Goal: Task Accomplishment & Management: Use online tool/utility

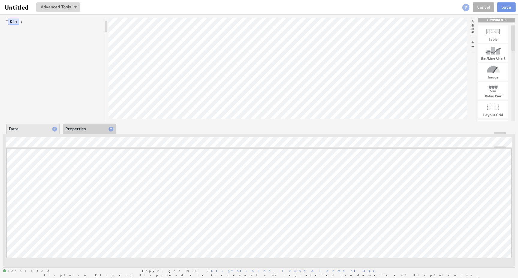
click at [490, 88] on div at bounding box center [493, 89] width 30 height 10
drag, startPoint x: 493, startPoint y: 72, endPoint x: 312, endPoint y: 73, distance: 181.3
click at [30, 44] on link "Target Value" at bounding box center [31, 46] width 29 height 6
click at [29, 36] on link "Current Value" at bounding box center [32, 38] width 31 height 6
click at [237, 111] on div at bounding box center [287, 70] width 359 height 104
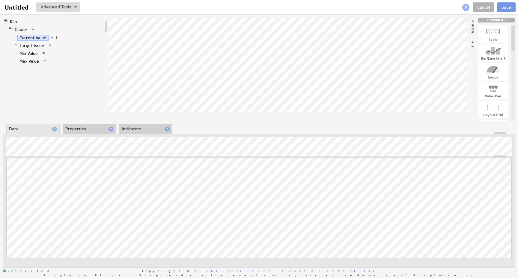
click at [212, 124] on div "About Data Properties Layout Drill Down Indicators" at bounding box center [259, 129] width 512 height 10
click at [20, 29] on link "Gauge" at bounding box center [21, 30] width 17 height 6
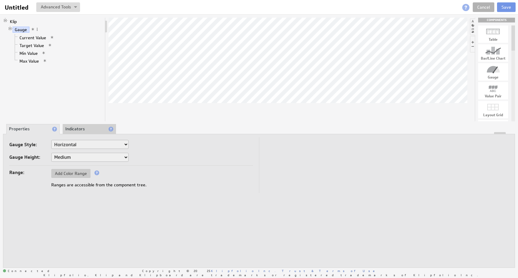
click at [75, 129] on li "Indicators" at bounding box center [89, 129] width 53 height 10
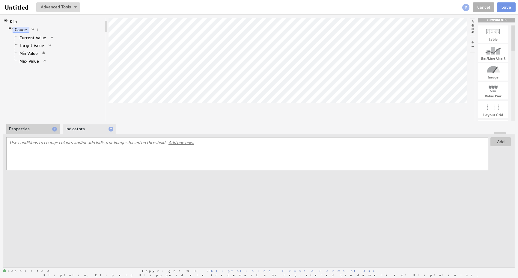
click at [35, 126] on li "Properties" at bounding box center [32, 129] width 53 height 10
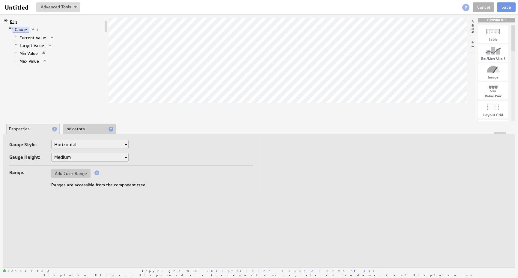
click at [14, 21] on link "Klip" at bounding box center [13, 22] width 11 height 6
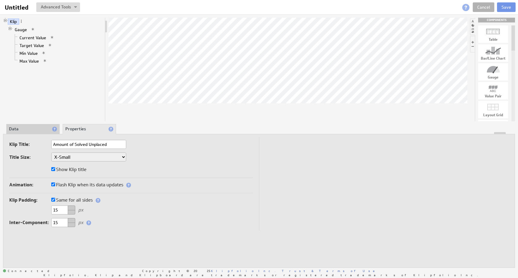
type input "Amount of Solved Unplaced"
click at [60, 143] on input "Amount of Solved Unplaced" at bounding box center [88, 144] width 75 height 9
click at [120, 143] on input "Total Amount of Solved Unplaced" at bounding box center [88, 144] width 75 height 9
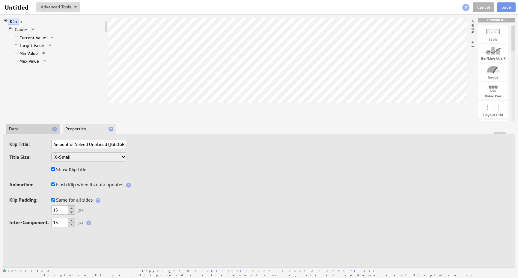
type input "Total Amount of Solved Unplaced (Finland)"
click at [303, 169] on td at bounding box center [384, 183] width 250 height 93
click at [26, 131] on li "Data" at bounding box center [32, 129] width 53 height 10
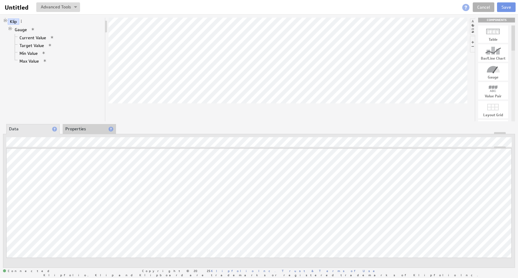
click at [491, 53] on div at bounding box center [493, 51] width 30 height 10
drag, startPoint x: 496, startPoint y: 52, endPoint x: 472, endPoint y: 47, distance: 23.7
click at [67, 7] on button at bounding box center [58, 7] width 44 height 10
click at [8, 5] on input "Untitled" at bounding box center [17, 7] width 30 height 10
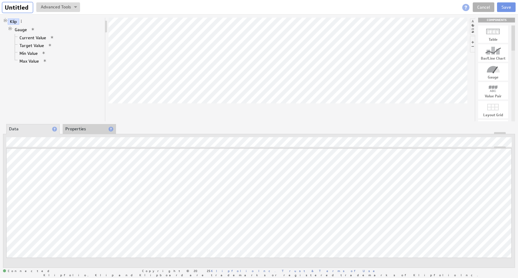
click at [8, 5] on input "Untitled" at bounding box center [17, 7] width 30 height 10
type input "Total Maou"
click at [77, 128] on li "Properties" at bounding box center [89, 129] width 53 height 10
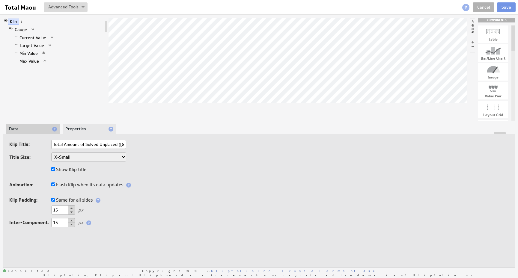
click at [26, 130] on li "Data" at bounding box center [32, 129] width 53 height 10
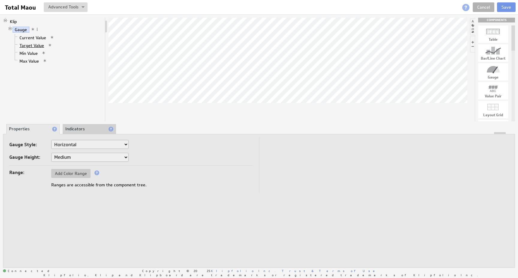
click at [27, 46] on link "Target Value" at bounding box center [31, 46] width 29 height 6
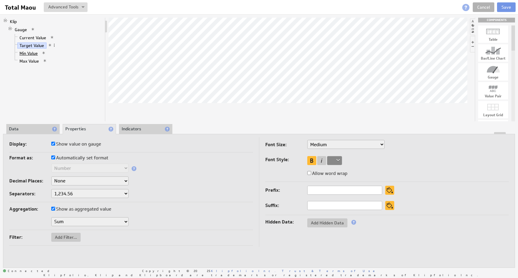
click at [26, 51] on link "Min Value" at bounding box center [28, 53] width 23 height 6
click at [28, 36] on link "Current Value" at bounding box center [32, 38] width 31 height 6
click at [25, 127] on li "Data" at bounding box center [32, 129] width 53 height 10
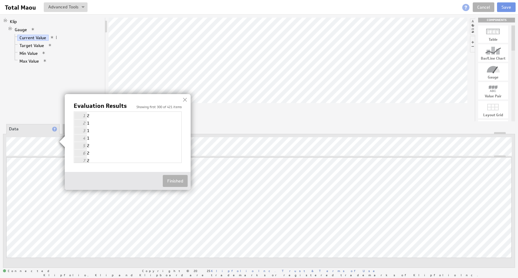
click at [188, 100] on div at bounding box center [184, 99] width 9 height 9
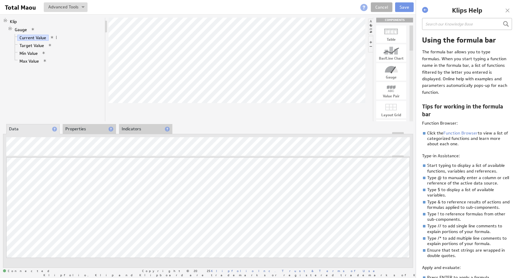
scroll to position [4, 0]
click at [460, 129] on link "Function Browser" at bounding box center [460, 131] width 34 height 5
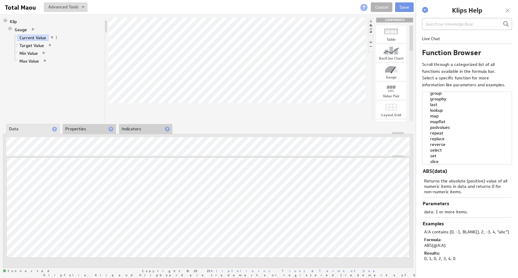
scroll to position [183, 0]
click at [438, 110] on option "lookup" at bounding box center [464, 107] width 81 height 6
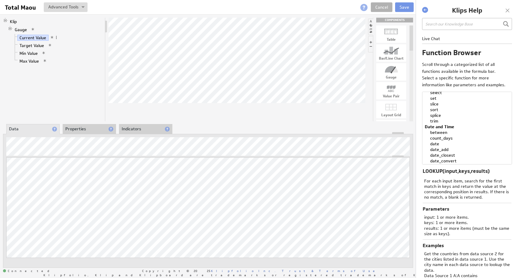
scroll to position [246, 0]
click at [437, 126] on option "between" at bounding box center [464, 124] width 81 height 6
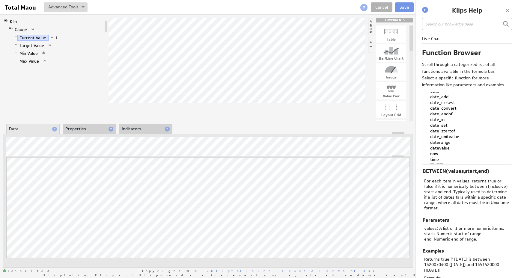
scroll to position [285, 0]
click at [436, 128] on option "date_in" at bounding box center [464, 125] width 81 height 6
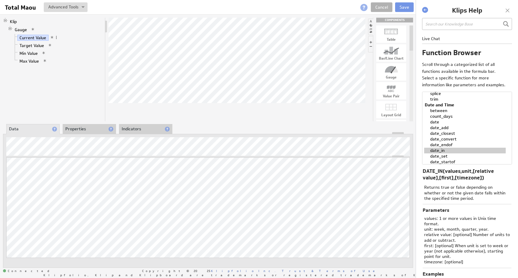
scroll to position [259, 0]
click at [435, 113] on option "between" at bounding box center [464, 111] width 81 height 6
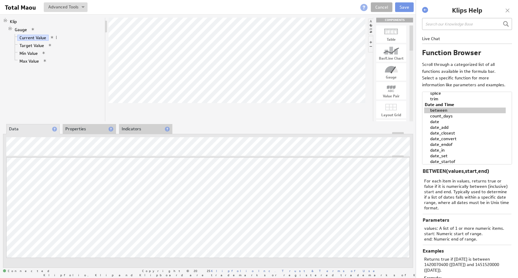
select select "count_days"
click at [435, 119] on option "count_days" at bounding box center [464, 116] width 81 height 6
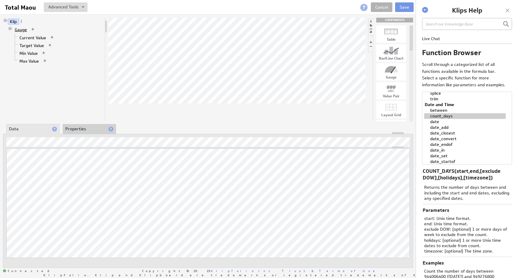
click at [21, 29] on link "Gauge" at bounding box center [21, 30] width 17 height 6
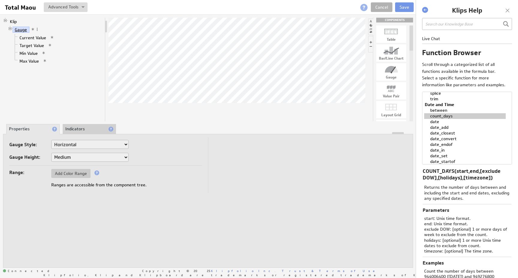
click at [19, 29] on link "Gauge" at bounding box center [21, 30] width 17 height 6
click at [16, 20] on link "Klip" at bounding box center [13, 22] width 11 height 6
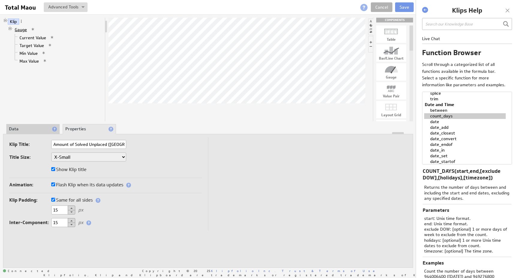
scroll to position [0, 0]
click at [20, 29] on link "Gauge" at bounding box center [21, 30] width 17 height 6
type input "Unplaced / Day (September)"
click at [172, 150] on div "Klip Title: Unplaced / Day (September) Title Size: XX-Small X-Small Small Mediu…" at bounding box center [105, 159] width 193 height 38
click at [43, 127] on li "Data" at bounding box center [32, 129] width 53 height 10
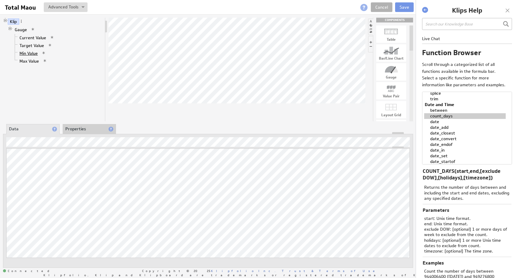
click at [28, 53] on link "Min Value" at bounding box center [28, 53] width 23 height 6
click at [27, 58] on link "Max Value" at bounding box center [29, 61] width 24 height 6
click at [27, 47] on link "Target Value" at bounding box center [31, 46] width 29 height 6
click at [26, 52] on link "Min Value" at bounding box center [28, 53] width 23 height 6
click at [27, 60] on link "Max Value" at bounding box center [29, 61] width 24 height 6
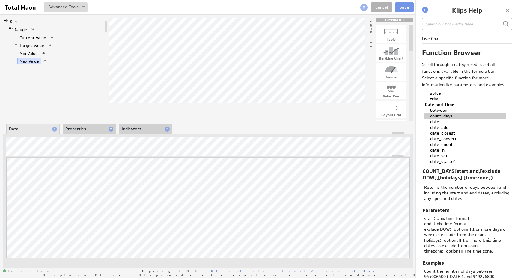
click at [30, 37] on link "Current Value" at bounding box center [32, 38] width 31 height 6
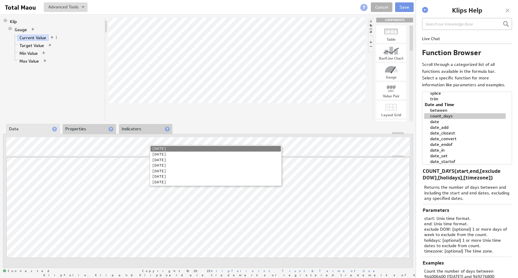
click at [162, 182] on li "Saturday" at bounding box center [215, 182] width 130 height 6
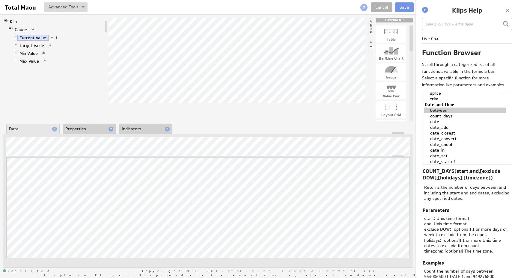
click at [440, 113] on option "between" at bounding box center [464, 111] width 81 height 6
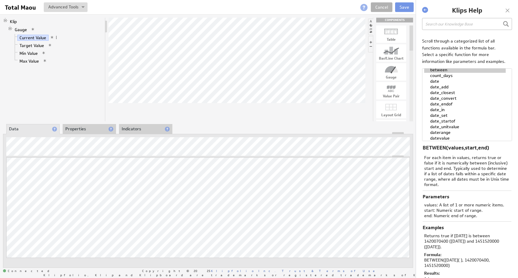
scroll to position [280, 0]
click at [447, 109] on option "date_in" at bounding box center [464, 106] width 81 height 6
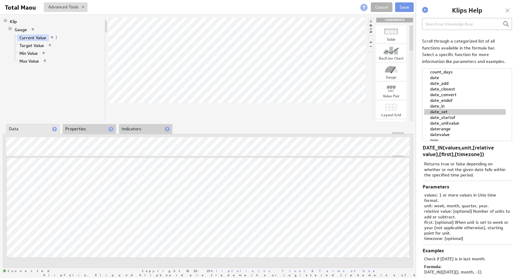
click at [439, 115] on option "date_set" at bounding box center [464, 112] width 81 height 6
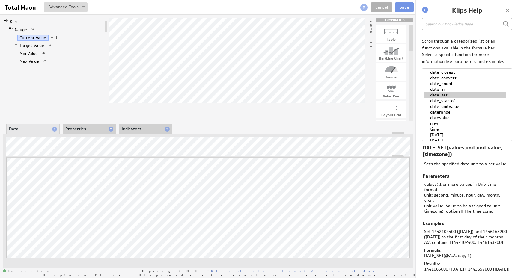
scroll to position [300, 0]
click at [439, 112] on option "daterange" at bounding box center [464, 110] width 81 height 6
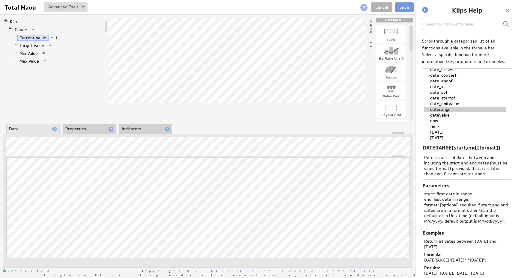
click at [440, 118] on option "datevalue" at bounding box center [464, 115] width 81 height 6
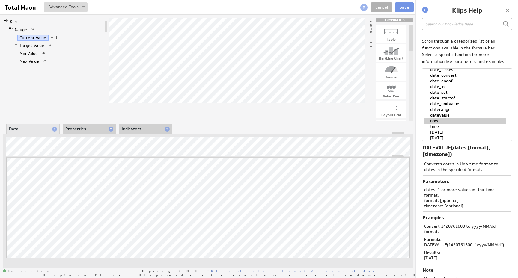
click at [437, 124] on option "now" at bounding box center [464, 121] width 81 height 6
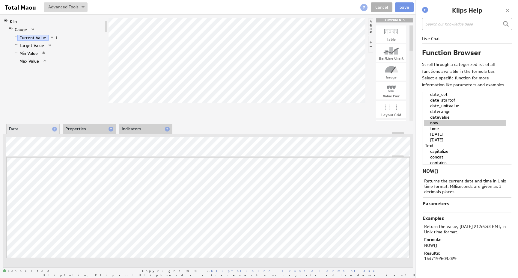
scroll to position [329, 0]
click at [438, 123] on option "time" at bounding box center [464, 121] width 81 height 6
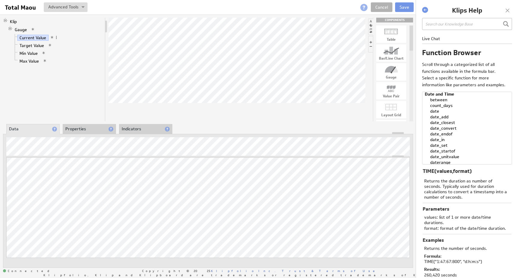
scroll to position [263, 0]
click at [442, 110] on option "between" at bounding box center [464, 107] width 81 height 6
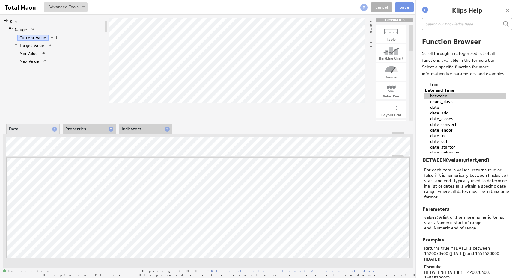
scroll to position [25, 0]
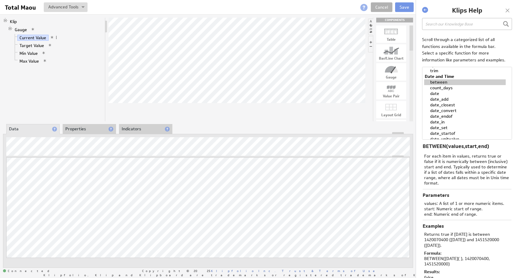
click at [447, 91] on option "count_days" at bounding box center [464, 88] width 81 height 6
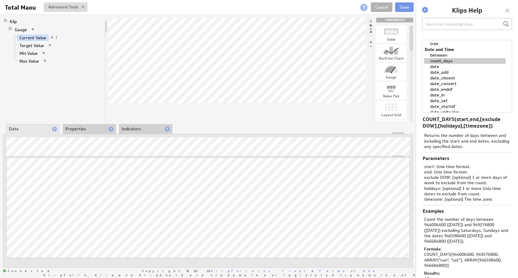
scroll to position [43, 0]
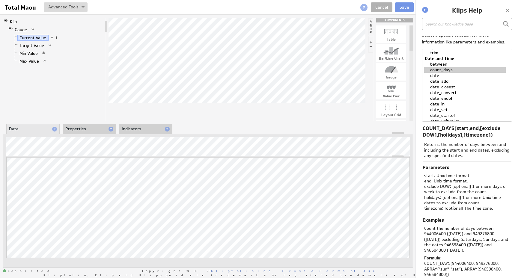
click at [440, 78] on option "date" at bounding box center [464, 76] width 81 height 6
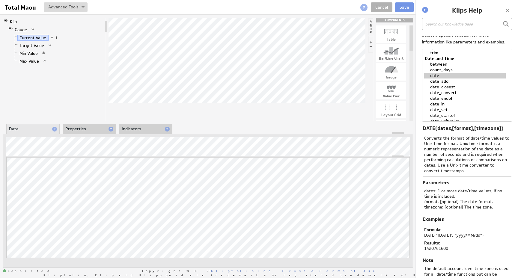
scroll to position [61, 0]
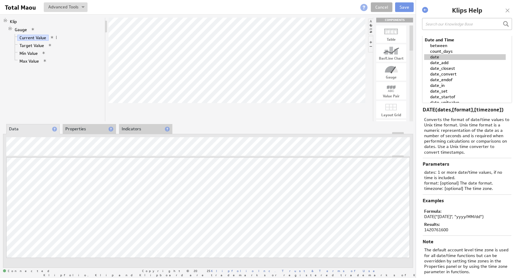
click at [442, 66] on option "date_add" at bounding box center [464, 63] width 81 height 6
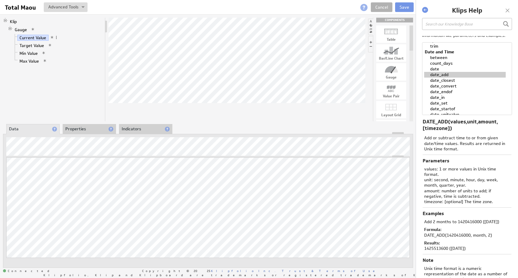
scroll to position [49, 0]
click at [441, 84] on option "date_closest" at bounding box center [464, 81] width 81 height 6
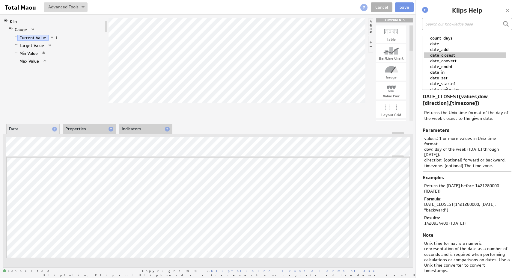
scroll to position [76, 0]
click at [441, 63] on option "date_convert" at bounding box center [464, 60] width 81 height 6
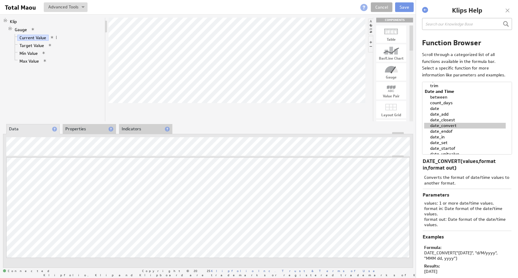
scroll to position [10, 0]
click at [437, 135] on option "date_endof" at bounding box center [464, 132] width 81 height 6
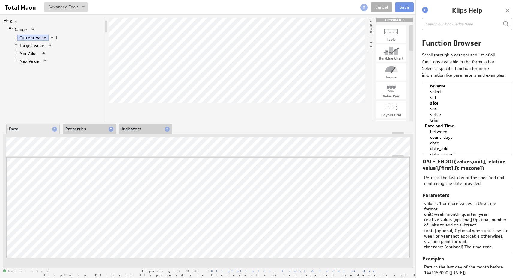
scroll to position [226, 0]
click at [437, 126] on option "trim" at bounding box center [464, 123] width 81 height 6
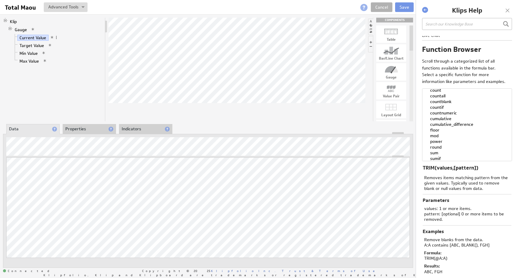
scroll to position [28, 0]
click at [440, 117] on option "countnumeric" at bounding box center [464, 117] width 81 height 6
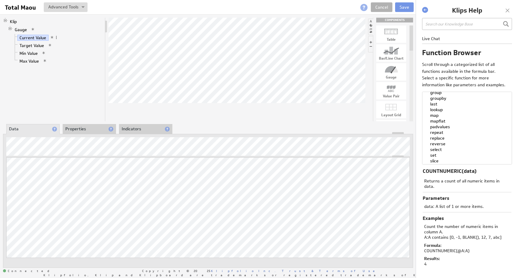
scroll to position [182, 0]
click at [440, 117] on option "map" at bounding box center [464, 114] width 81 height 6
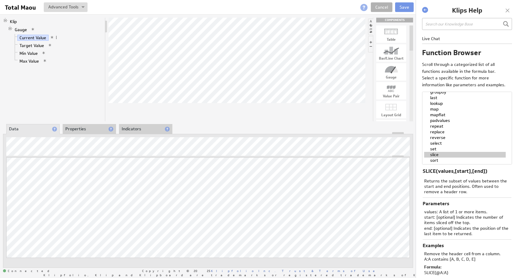
select select "sort"
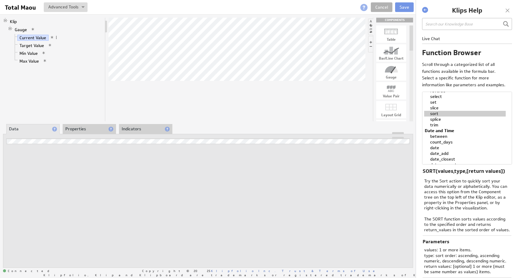
select select "sort"
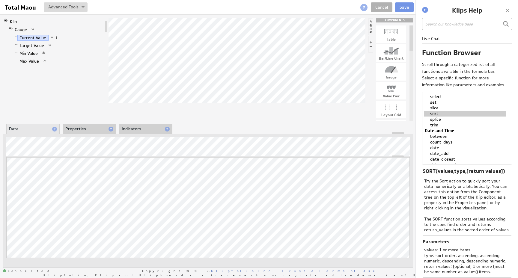
scroll to position [193, 0]
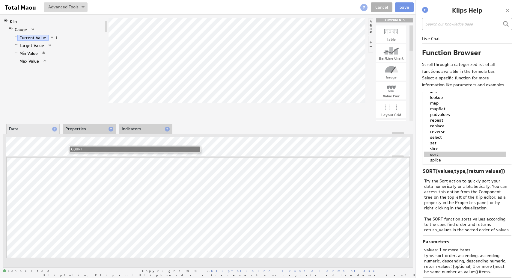
click at [80, 148] on li "COUNT" at bounding box center [135, 150] width 130 height 6
click at [65, 194] on body "Return to Parent Account Help Total Maou Total Maou View Klip Source Code Alt+U…" at bounding box center [259, 139] width 518 height 278
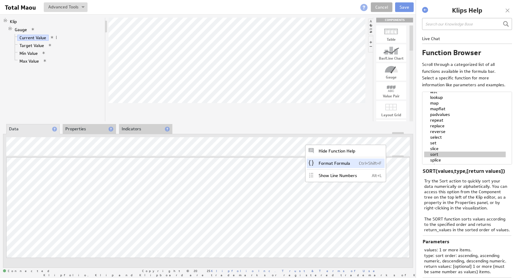
click at [330, 163] on div "Format Formula Ctrl+Shift+F" at bounding box center [346, 163] width 78 height 10
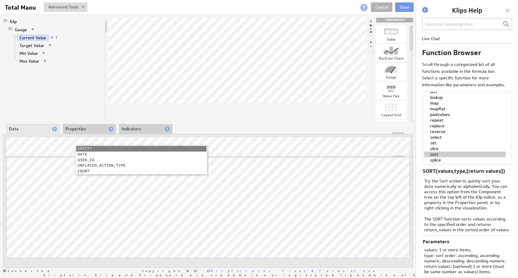
click at [85, 171] on li "COUNT" at bounding box center [141, 171] width 130 height 6
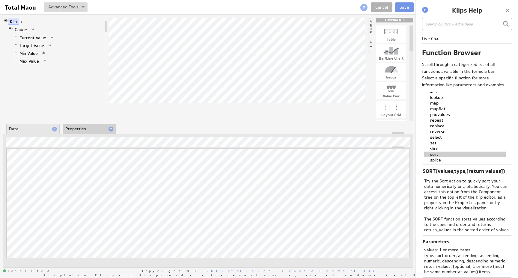
click at [28, 61] on link "Max Value" at bounding box center [29, 61] width 24 height 6
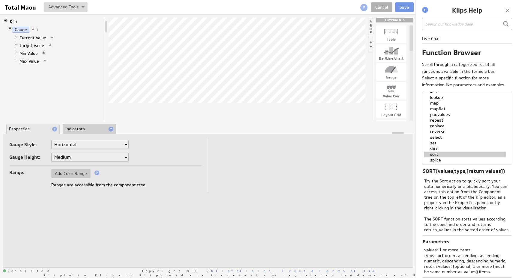
click at [28, 59] on link "Max Value" at bounding box center [29, 61] width 24 height 6
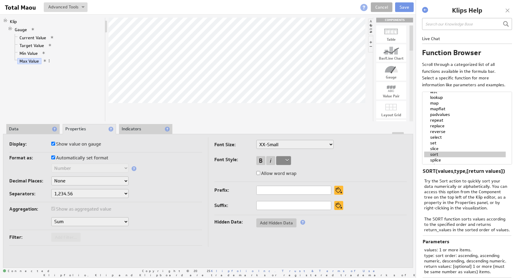
click at [137, 128] on li "Indicators" at bounding box center [145, 129] width 53 height 10
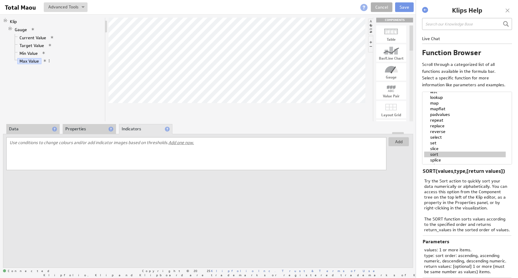
click at [84, 129] on li "Properties" at bounding box center [89, 129] width 53 height 10
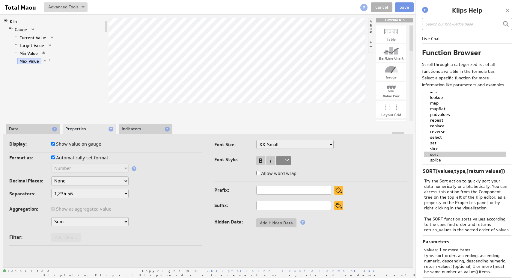
click at [22, 129] on li "Data" at bounding box center [32, 129] width 53 height 10
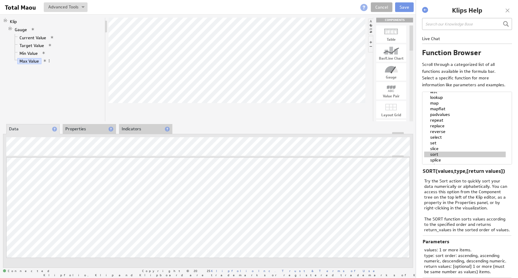
click at [81, 127] on li "Properties" at bounding box center [89, 129] width 53 height 10
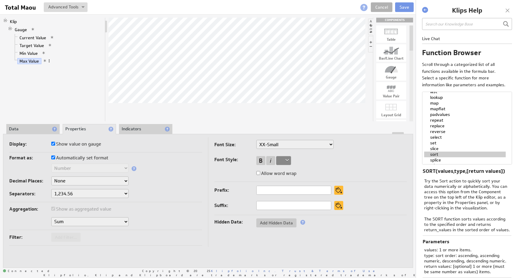
click at [49, 61] on span at bounding box center [49, 61] width 4 height 4
click at [34, 68] on div "Klip Gauge Current Value Target Value Min Value Max Value" at bounding box center [54, 70] width 102 height 104
click at [34, 45] on link "Target Value" at bounding box center [31, 46] width 29 height 6
click at [18, 127] on li "Data" at bounding box center [32, 129] width 53 height 10
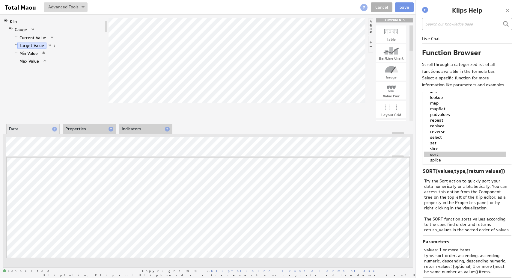
click at [30, 63] on link "Max Value" at bounding box center [29, 61] width 24 height 6
click at [30, 39] on link "Current Value" at bounding box center [32, 38] width 31 height 6
click at [30, 45] on link "Target Value" at bounding box center [31, 46] width 29 height 6
click at [29, 37] on link "Current Value" at bounding box center [32, 38] width 31 height 6
click at [25, 61] on link "Max Value" at bounding box center [29, 61] width 24 height 6
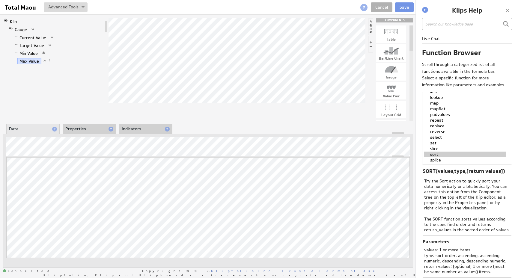
click at [79, 97] on div "Klip Gauge Current Value Target Value Min Value Max Value" at bounding box center [54, 70] width 102 height 104
click at [31, 53] on link "Min Value" at bounding box center [28, 53] width 23 height 6
click at [31, 46] on link "Target Value" at bounding box center [31, 46] width 29 height 6
click at [30, 39] on link "Current Value" at bounding box center [32, 38] width 31 height 6
click at [28, 45] on link "Target Value" at bounding box center [31, 46] width 29 height 6
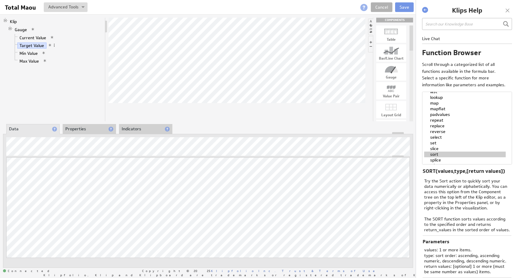
click at [57, 96] on div "Klip Gauge Current Value Target Value Min Value Max Value" at bounding box center [54, 70] width 102 height 104
click at [19, 28] on link "Gauge" at bounding box center [21, 30] width 17 height 6
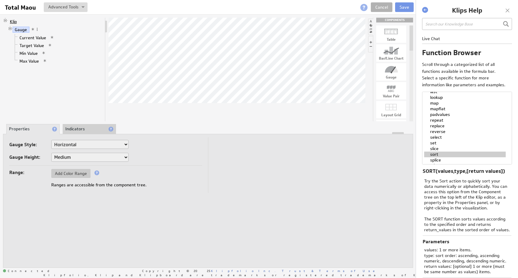
click at [15, 21] on link "Klip" at bounding box center [13, 22] width 11 height 6
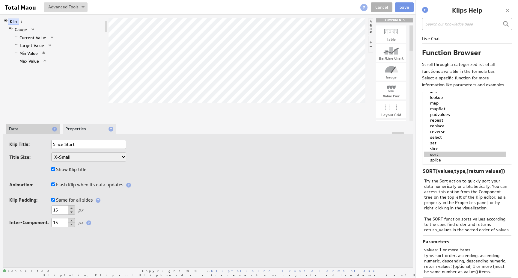
type input "Since Start"
click at [151, 161] on div "Title Size: XX-Small X-Small Small Medium Large X-Large XX-Large" at bounding box center [105, 158] width 193 height 10
click at [30, 129] on li "Data" at bounding box center [32, 129] width 53 height 10
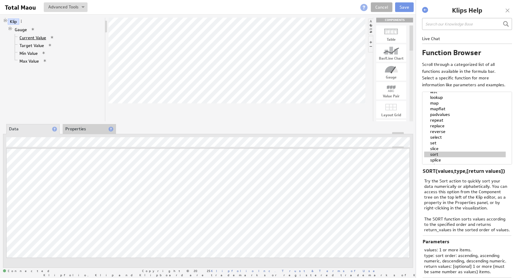
click at [27, 35] on link "Current Value" at bounding box center [32, 38] width 31 height 6
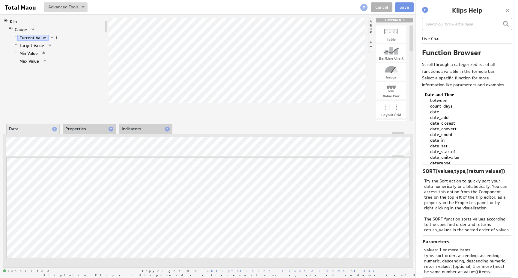
scroll to position [265, 0]
select select "count_days"
click at [447, 114] on option "count_days" at bounding box center [464, 111] width 81 height 6
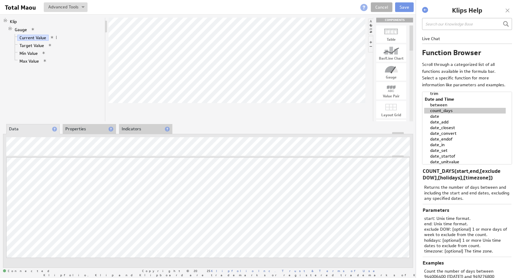
click at [197, 135] on div "Updating... Select a Function ARRAY DATE SELECT SLICE SUM Data Manipulation Log…" at bounding box center [208, 201] width 410 height 134
click at [219, 112] on div at bounding box center [236, 70] width 257 height 104
click at [14, 20] on link "Klip" at bounding box center [13, 22] width 11 height 6
click at [90, 127] on li "Properties" at bounding box center [89, 129] width 53 height 10
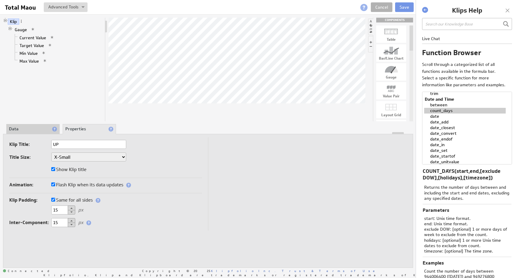
type input "U"
type input "Solved UP / day (since start)"
click at [177, 146] on div "Klip Title: Solved UP / day (since start)" at bounding box center [105, 145] width 193 height 10
click at [28, 129] on li "Data" at bounding box center [32, 129] width 53 height 10
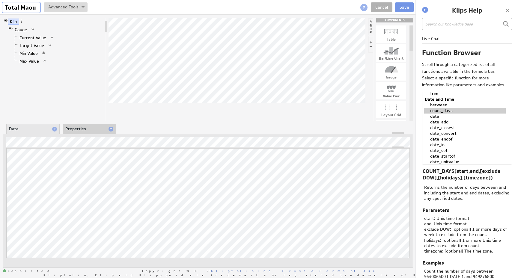
click at [16, 9] on input "Total Maou" at bounding box center [21, 7] width 38 height 10
click at [28, 7] on input "Total Maou" at bounding box center [21, 7] width 38 height 10
type input "T"
type input "Unplaced"
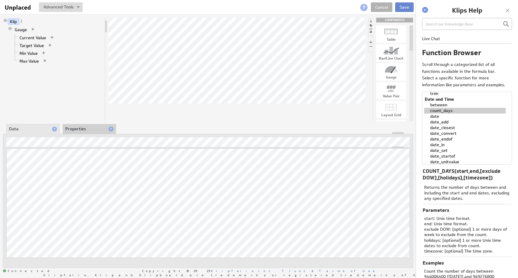
click at [407, 9] on button "Save" at bounding box center [404, 7] width 19 height 10
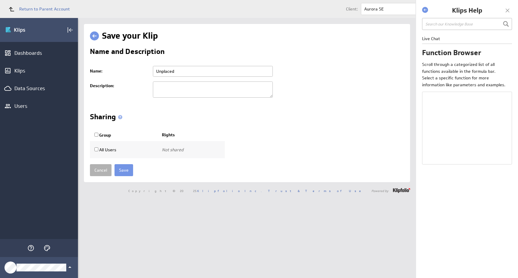
select select "abs"
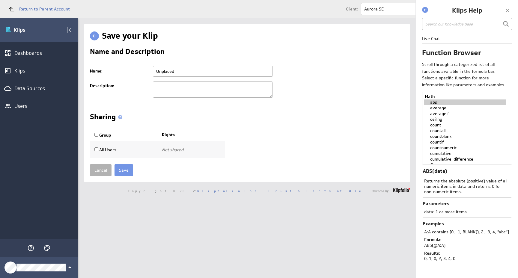
click at [97, 150] on input "All Users" at bounding box center [96, 149] width 4 height 4
checkbox input "true"
select select"] "710b9a7e68615eab953bfd6627225468:use"
click at [171, 152] on select"] "Use only Use and edit Do not share" at bounding box center [182, 150] width 40 height 10
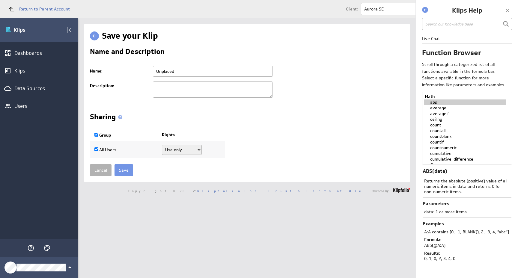
click at [162, 145] on select"] "Use only Use and edit Do not share" at bounding box center [182, 150] width 40 height 10
click at [124, 171] on input "Save" at bounding box center [123, 170] width 19 height 12
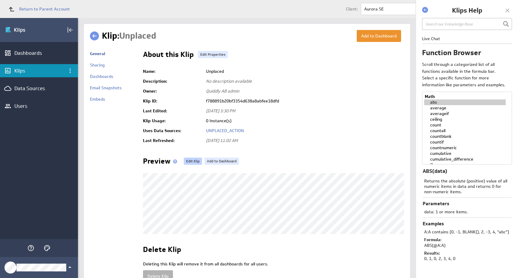
click at [188, 160] on link "Edit Klip" at bounding box center [193, 161] width 18 height 7
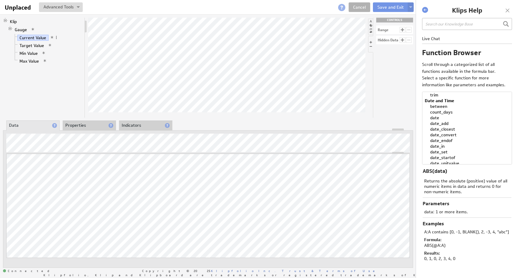
scroll to position [270, 0]
click at [438, 114] on option "date" at bounding box center [464, 111] width 81 height 6
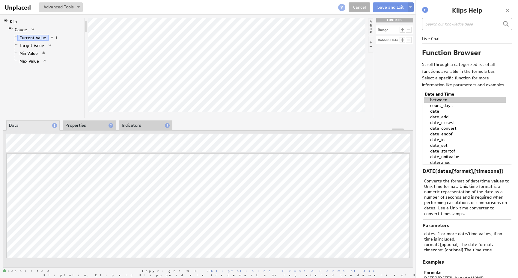
click at [435, 103] on option "between" at bounding box center [464, 100] width 81 height 6
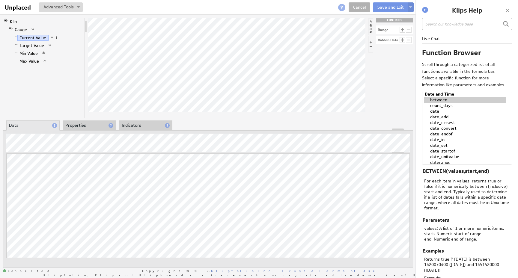
select select "count_days"
click at [439, 108] on option "count_days" at bounding box center [464, 106] width 81 height 6
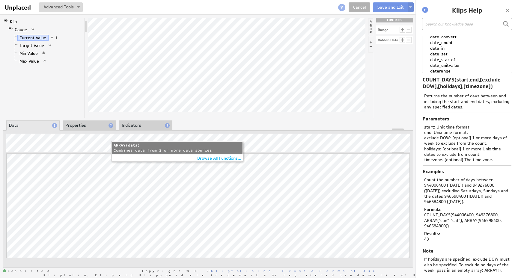
scroll to position [93, 0]
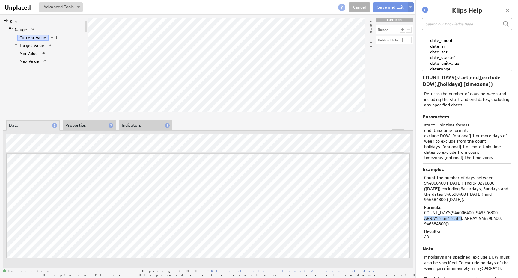
drag, startPoint x: 461, startPoint y: 217, endPoint x: 423, endPoint y: 219, distance: 37.2
click at [423, 219] on div "Examples Count the number of days between 944006400 (1999/01/12) and 949276800 …" at bounding box center [466, 202] width 89 height 79
copy div "ARRAY("sun", "sat")"
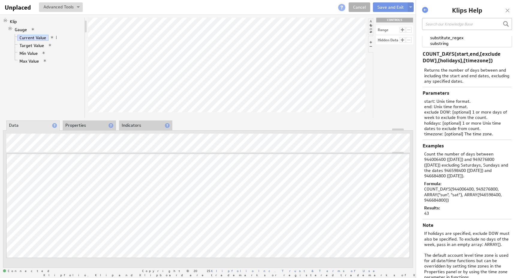
scroll to position [121, 0]
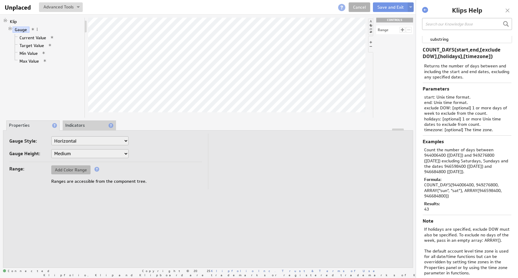
click at [70, 171] on span "Add Color Range" at bounding box center [70, 169] width 39 height 5
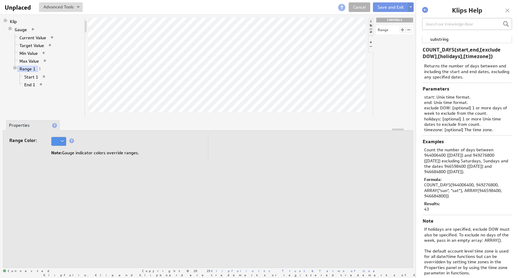
click at [15, 67] on div at bounding box center [15, 68] width 5 height 5
click at [26, 59] on link "Max Value" at bounding box center [29, 61] width 24 height 6
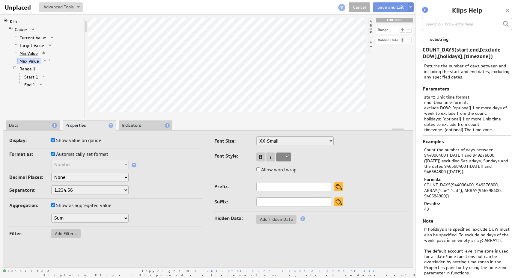
click at [28, 55] on link "Min Value" at bounding box center [28, 53] width 23 height 6
click at [27, 61] on link "Max Value" at bounding box center [29, 61] width 24 height 6
click at [31, 55] on link "Min Value" at bounding box center [28, 53] width 23 height 6
click at [29, 46] on link "Target Value" at bounding box center [31, 46] width 29 height 6
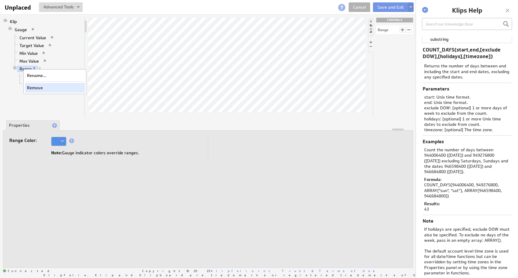
click at [33, 89] on div "Remove" at bounding box center [55, 88] width 60 height 10
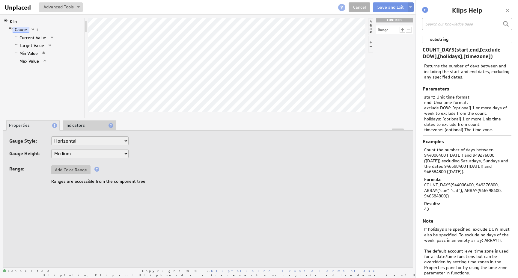
click at [22, 61] on link "Max Value" at bounding box center [29, 61] width 24 height 6
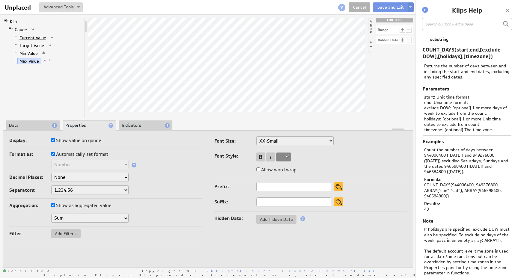
click at [27, 38] on link "Current Value" at bounding box center [32, 38] width 31 height 6
click at [102, 192] on select "1,234.56 1.234,56 1'234.56 1,234/56 1 234,56 1 234-56 1 234.56 1234.56" at bounding box center [89, 189] width 77 height 9
click at [51, 185] on select "1,234.56 1.234,56 1'234.56 1,234/56 1 234,56 1 234-56 1 234.56 1234.56" at bounding box center [89, 189] width 77 height 9
click at [93, 177] on select "None .# (1) .## (2) .### (3) .#### (4)" at bounding box center [89, 177] width 77 height 9
select select "1"
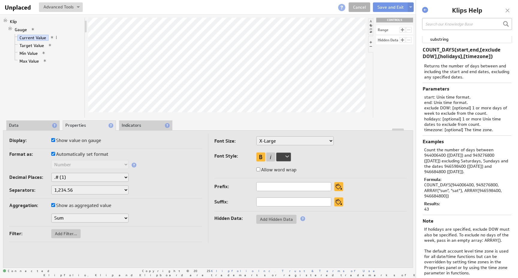
click at [51, 173] on select "None .# (1) .## (2) .### (3) .#### (4)" at bounding box center [89, 177] width 77 height 9
select select "1"
click at [165, 186] on div "Separators: 1,234.56 1.234,56 1'234.56 1,234/56 1 234,56 1 234-56 1 234.56 1234…" at bounding box center [105, 190] width 193 height 10
click at [203, 123] on div "About Data Properties Layout Drill Down Indicators" at bounding box center [208, 126] width 410 height 10
click at [389, 8] on button "Save and Exit" at bounding box center [390, 7] width 35 height 10
